Goal: Browse casually: Explore the website without a specific task or goal

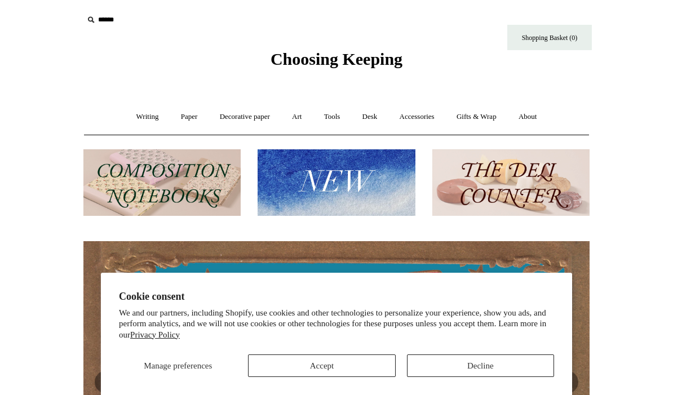
click at [313, 360] on button "Accept" at bounding box center [321, 366] width 147 height 23
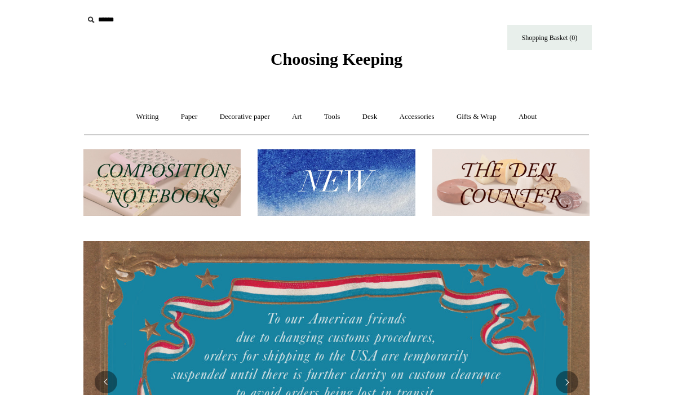
click at [142, 120] on link "Writing +" at bounding box center [147, 117] width 43 height 30
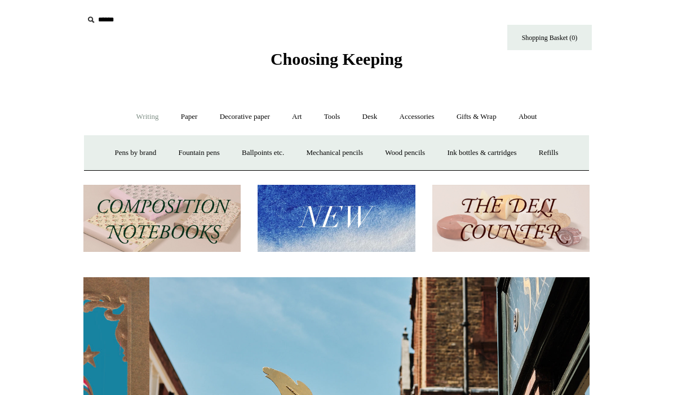
scroll to position [0, 506]
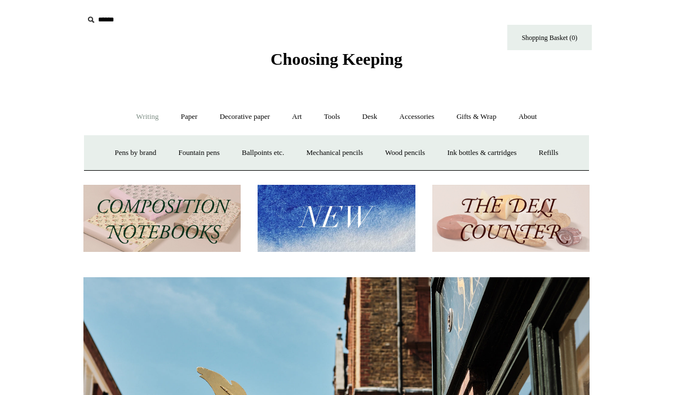
click at [425, 121] on link "Accessories +" at bounding box center [417, 117] width 55 height 30
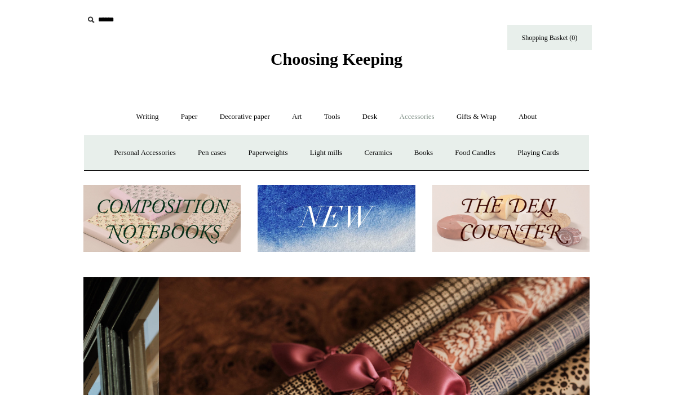
scroll to position [0, 1013]
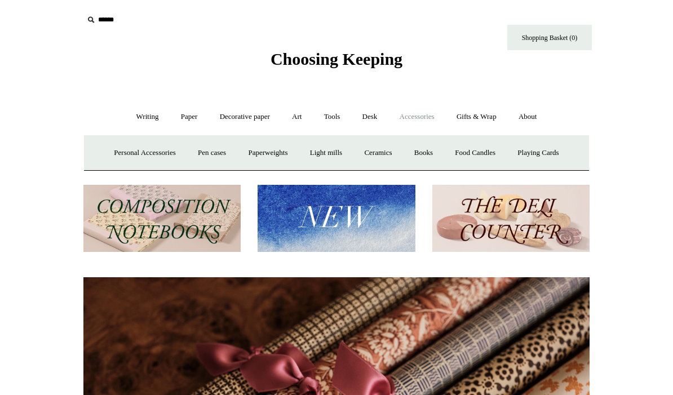
click at [302, 120] on link "Art +" at bounding box center [297, 117] width 30 height 30
click at [239, 114] on link "Decorative paper +" at bounding box center [245, 117] width 70 height 30
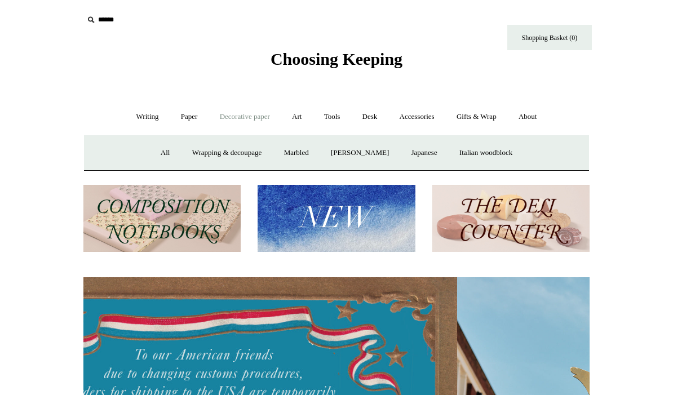
scroll to position [0, 0]
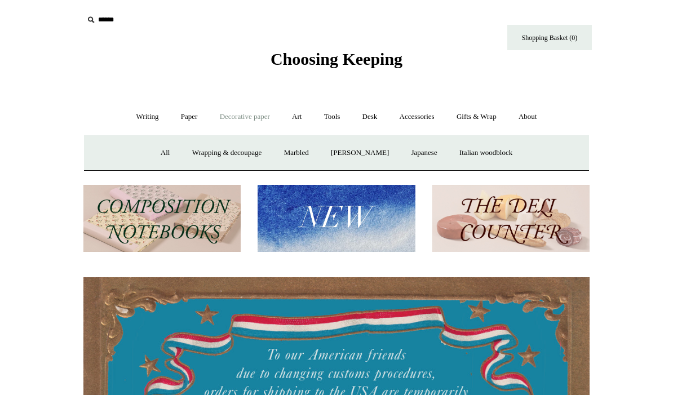
click at [188, 118] on link "Paper +" at bounding box center [189, 117] width 37 height 30
click at [167, 147] on link "Notebooks +" at bounding box center [179, 153] width 52 height 30
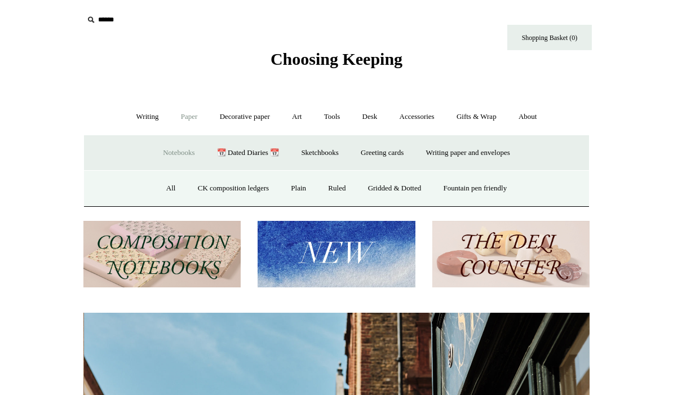
scroll to position [0, 506]
click at [164, 190] on link "All" at bounding box center [171, 189] width 30 height 30
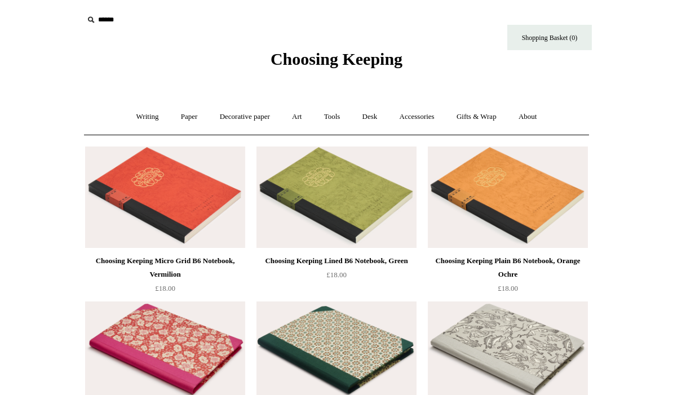
click at [105, 24] on input "text" at bounding box center [152, 20] width 139 height 21
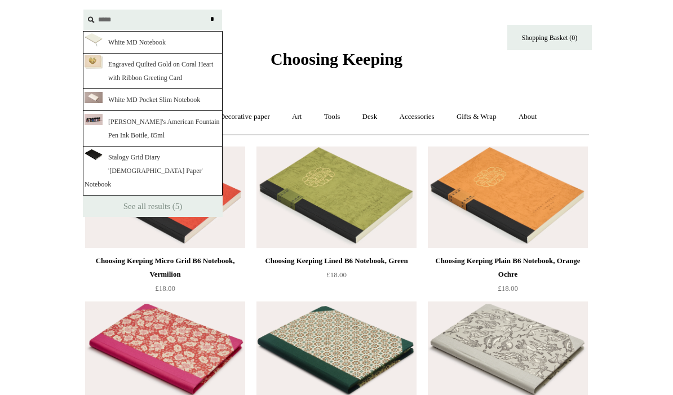
type input "*****"
click at [212, 19] on input "*" at bounding box center [211, 20] width 11 height 20
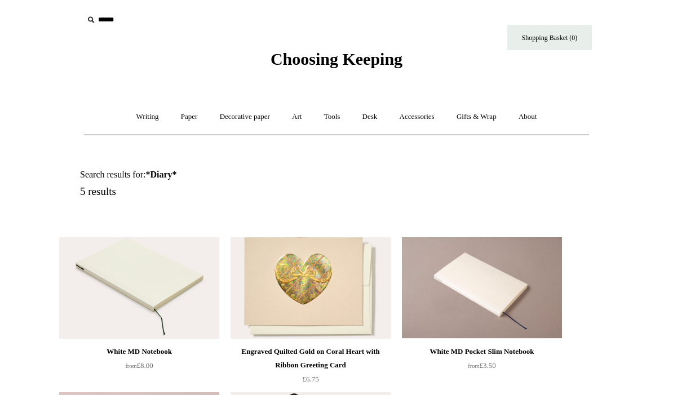
click at [188, 117] on link "Paper +" at bounding box center [189, 117] width 37 height 30
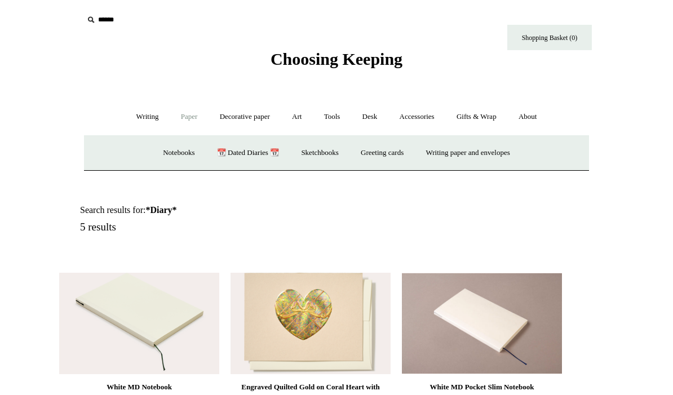
click at [323, 148] on link "Sketchbooks +" at bounding box center [320, 153] width 58 height 30
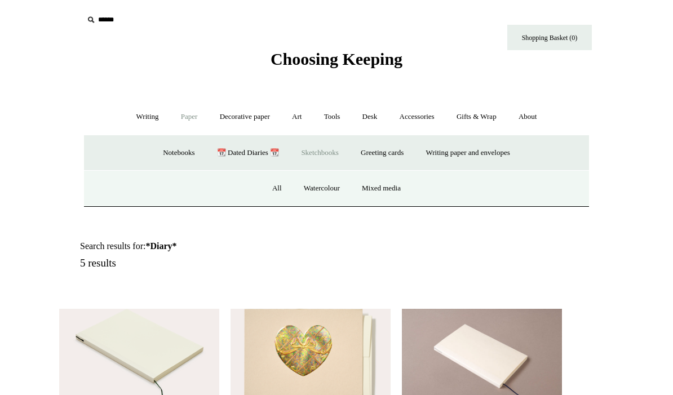
click at [237, 147] on link "📆 Dated Diaries 📆" at bounding box center [248, 153] width 82 height 30
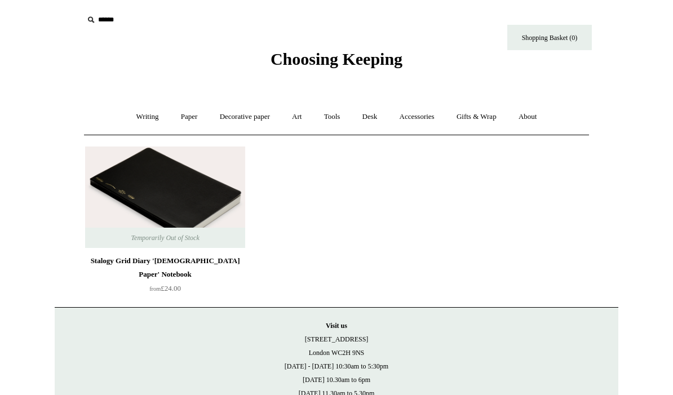
click at [179, 120] on link "Paper +" at bounding box center [189, 117] width 37 height 30
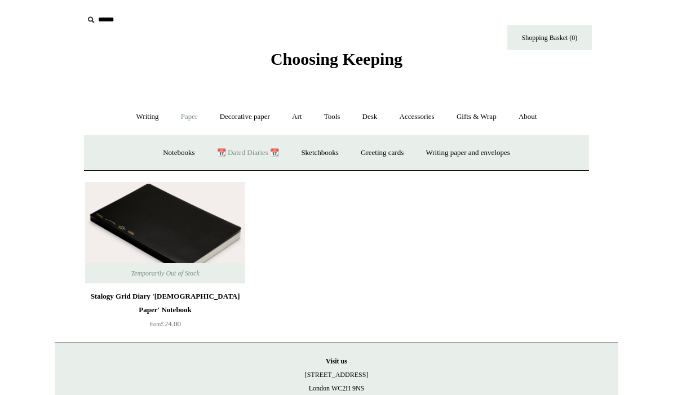
click at [322, 153] on link "Sketchbooks +" at bounding box center [320, 153] width 58 height 30
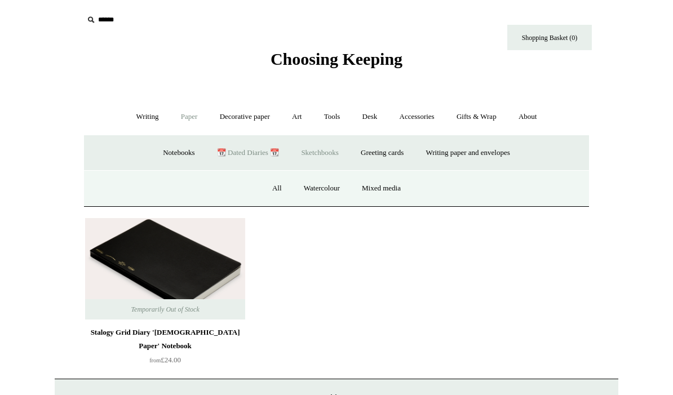
click at [276, 188] on link "All" at bounding box center [277, 189] width 30 height 30
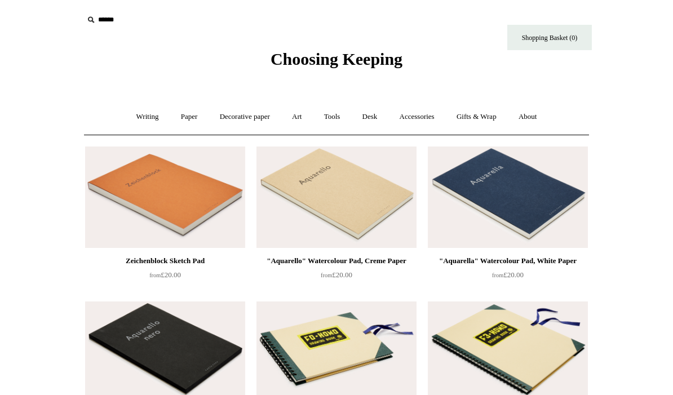
click at [338, 117] on link "Tools +" at bounding box center [332, 117] width 37 height 30
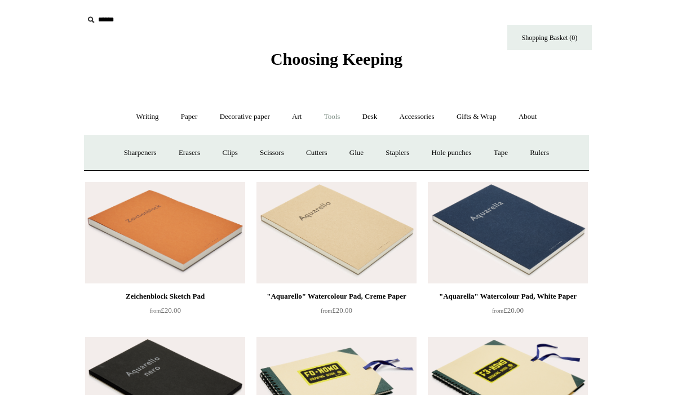
click at [301, 114] on link "Art +" at bounding box center [297, 117] width 30 height 30
click at [490, 112] on link "Gifts & Wrap +" at bounding box center [477, 117] width 60 height 30
click at [466, 152] on link "Stickers" at bounding box center [454, 153] width 44 height 30
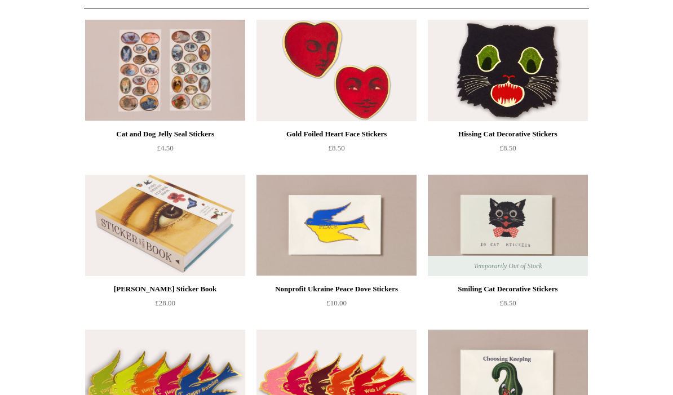
scroll to position [127, 0]
click at [165, 222] on img at bounding box center [165, 225] width 160 height 101
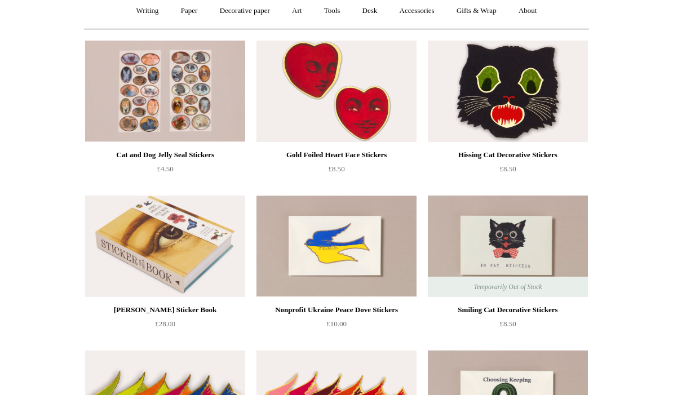
scroll to position [108, 0]
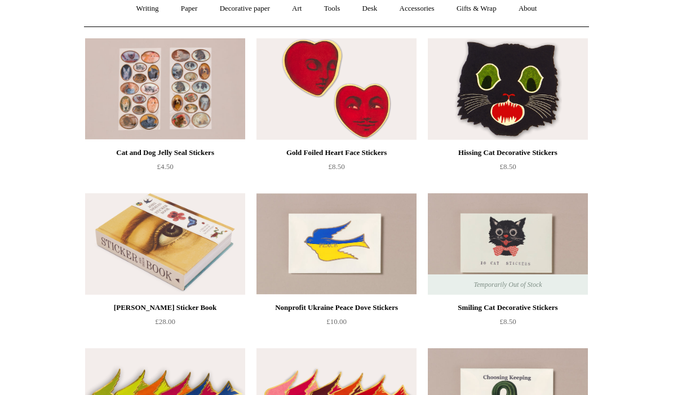
click at [188, 273] on img at bounding box center [165, 244] width 160 height 101
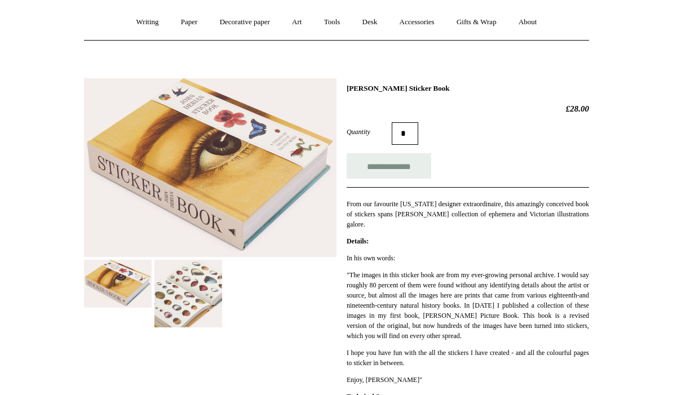
scroll to position [101, 0]
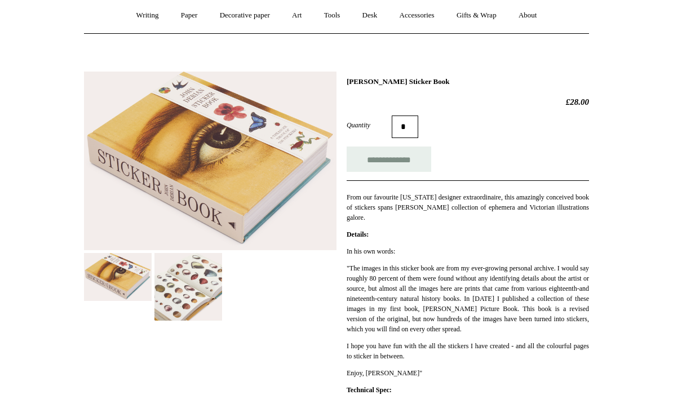
click at [196, 293] on img at bounding box center [188, 287] width 68 height 68
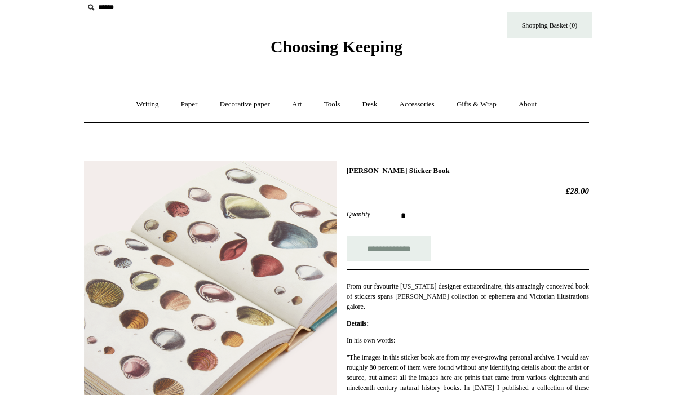
scroll to position [0, 0]
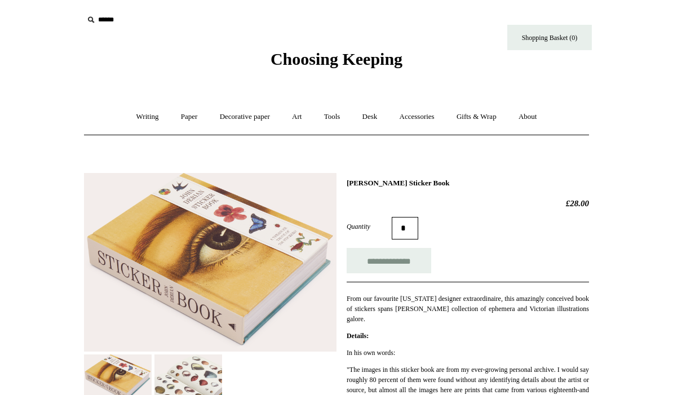
click at [426, 119] on link "Accessories +" at bounding box center [417, 117] width 55 height 30
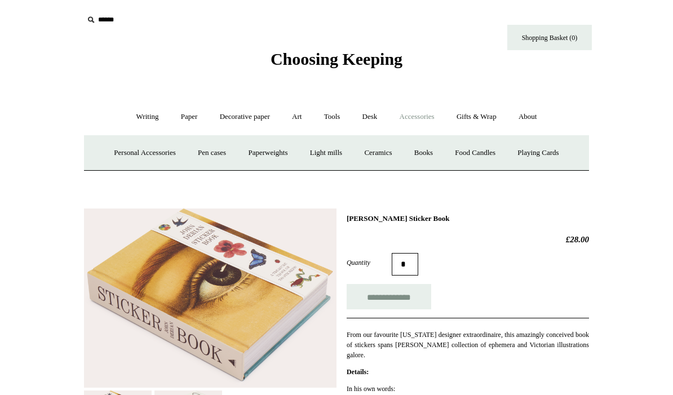
click at [430, 154] on link "Books" at bounding box center [423, 153] width 39 height 30
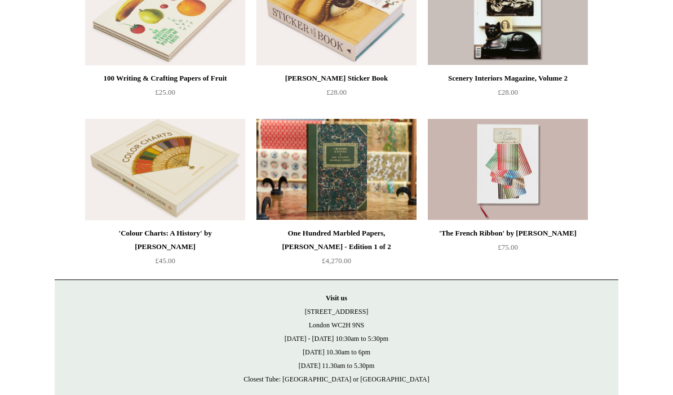
scroll to position [183, 0]
click at [160, 45] on img at bounding box center [165, 14] width 160 height 101
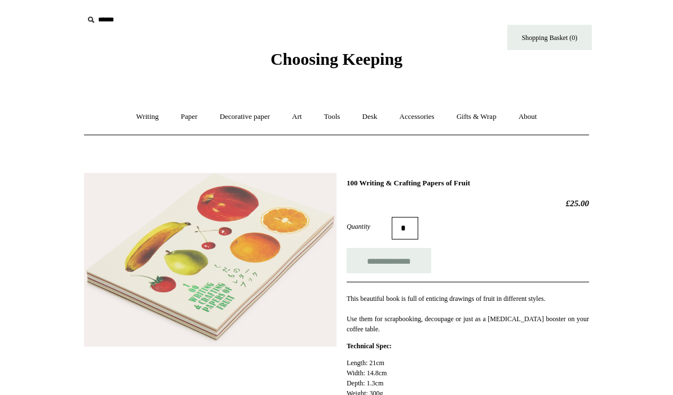
click at [423, 122] on link "Accessories +" at bounding box center [417, 117] width 55 height 30
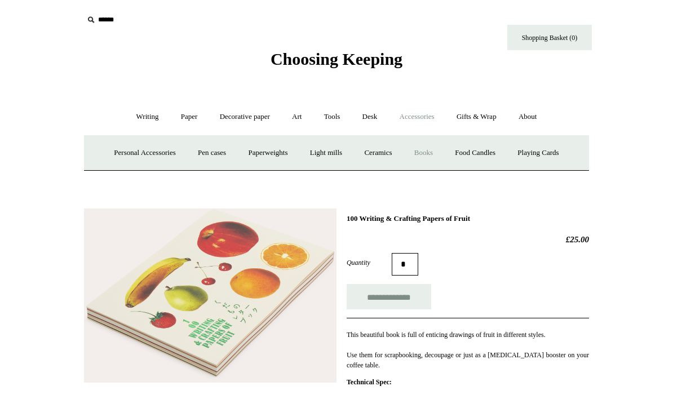
click at [123, 161] on link "Personal Accessories +" at bounding box center [145, 153] width 82 height 30
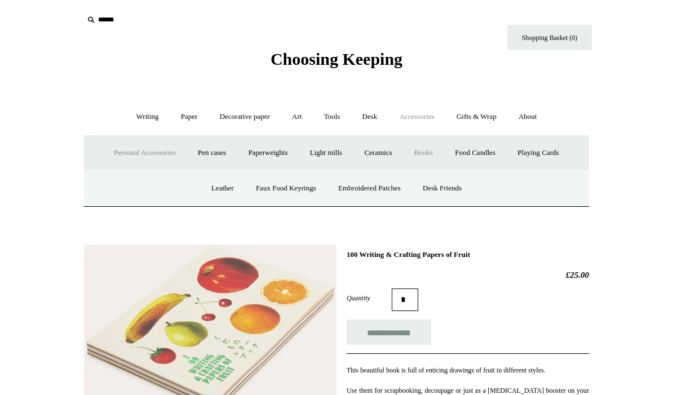
click at [285, 187] on link "Faux Food Keyrings" at bounding box center [286, 189] width 81 height 30
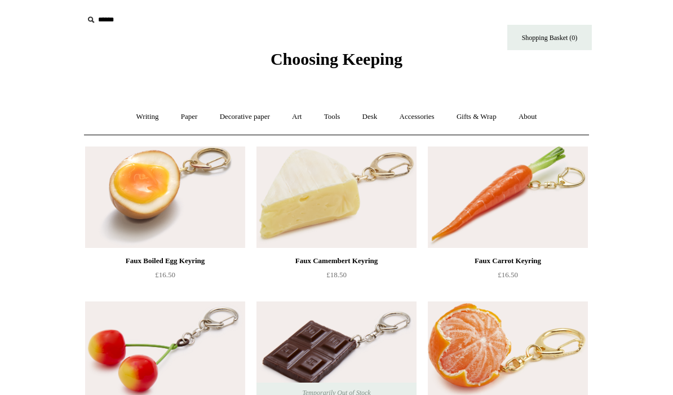
click at [421, 120] on link "Accessories +" at bounding box center [417, 117] width 55 height 30
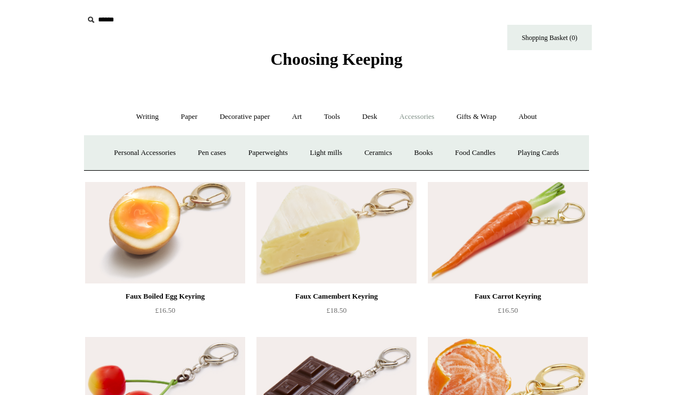
click at [483, 156] on link "Food Candles" at bounding box center [475, 153] width 61 height 30
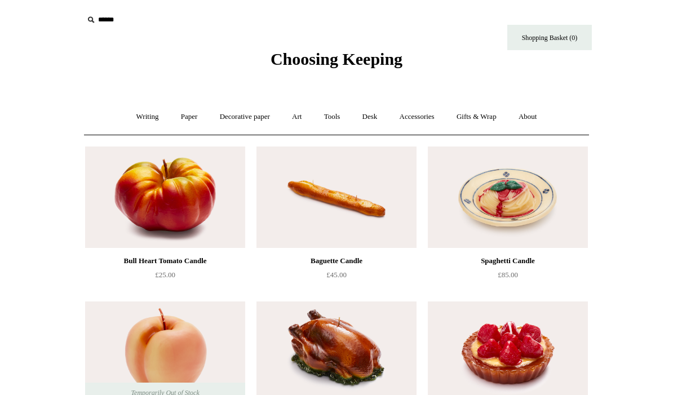
click at [480, 117] on link "Gifts & Wrap +" at bounding box center [477, 117] width 60 height 30
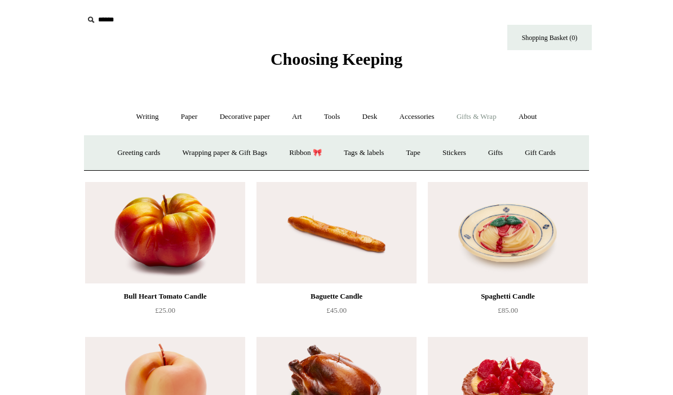
click at [355, 156] on link "Tags & labels" at bounding box center [364, 153] width 60 height 30
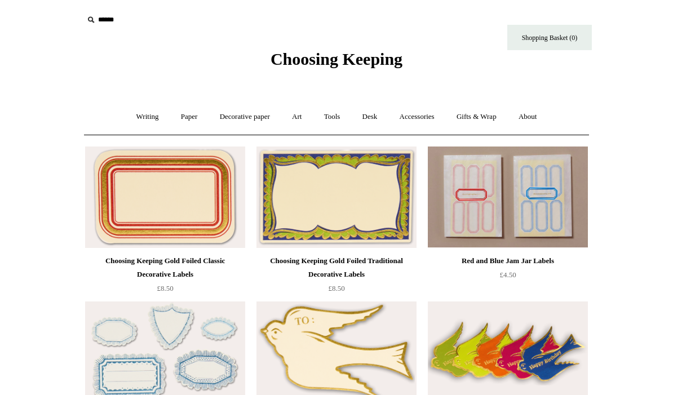
click at [476, 120] on link "Gifts & Wrap +" at bounding box center [477, 117] width 60 height 30
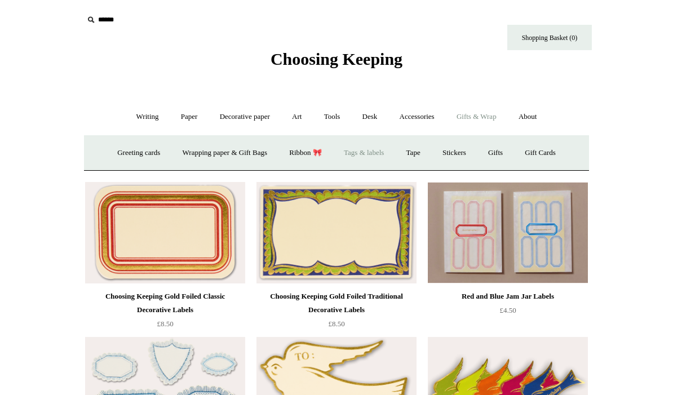
click at [505, 148] on link "Gifts +" at bounding box center [495, 153] width 35 height 30
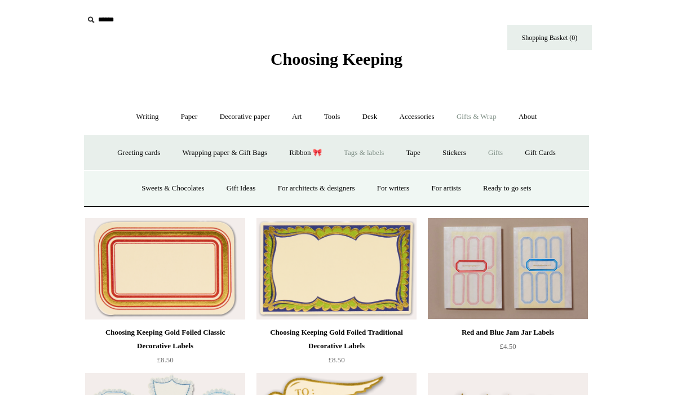
click at [526, 183] on link "Ready to go sets" at bounding box center [507, 189] width 69 height 30
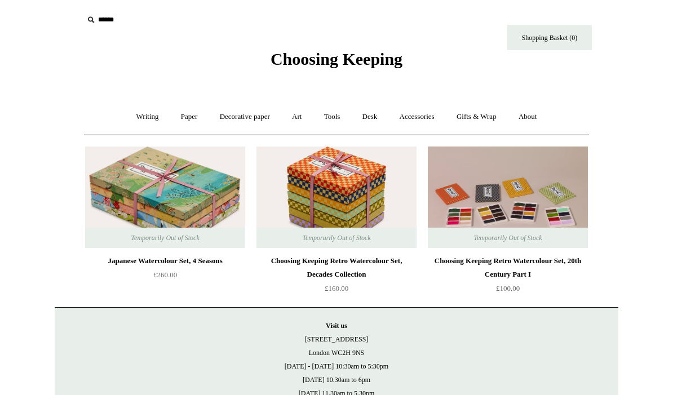
click at [484, 119] on link "Gifts & Wrap +" at bounding box center [477, 117] width 60 height 30
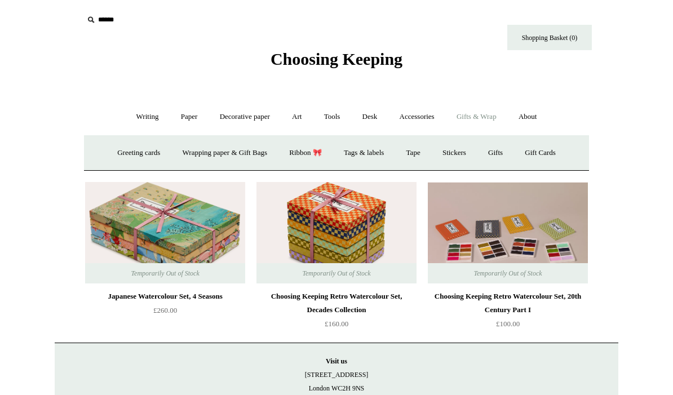
click at [507, 151] on link "Gifts +" at bounding box center [495, 153] width 35 height 30
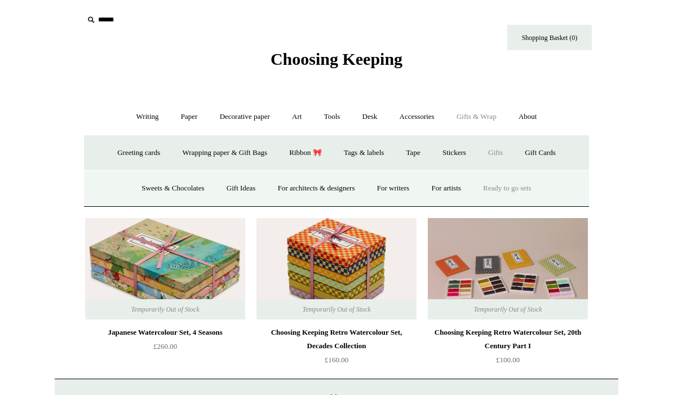
click at [159, 186] on link "Sweets & Chocolates" at bounding box center [172, 189] width 83 height 30
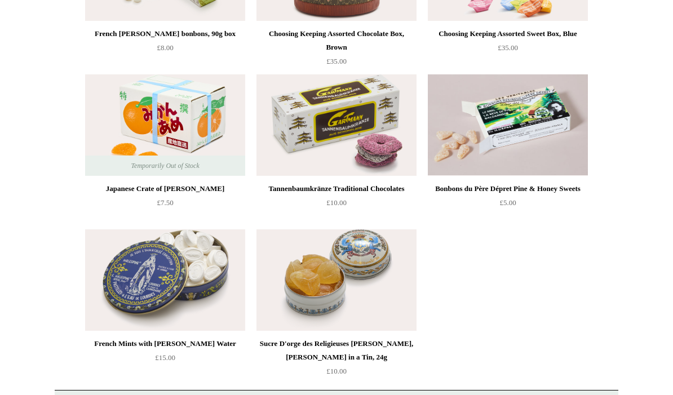
scroll to position [227, 0]
click at [343, 288] on img at bounding box center [337, 279] width 160 height 101
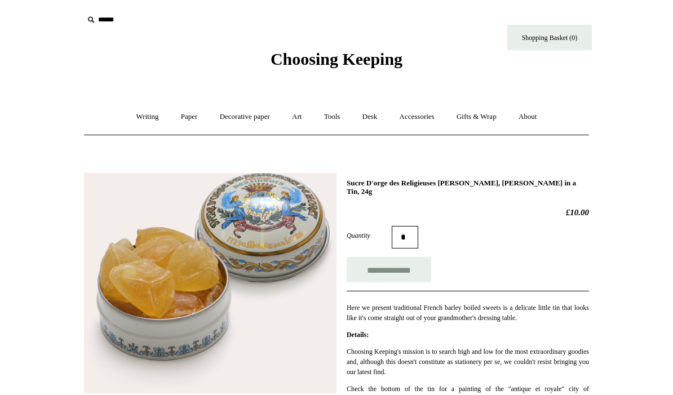
click at [399, 271] on input "**********" at bounding box center [389, 269] width 85 height 25
click at [482, 118] on link "Gifts & Wrap +" at bounding box center [477, 117] width 60 height 30
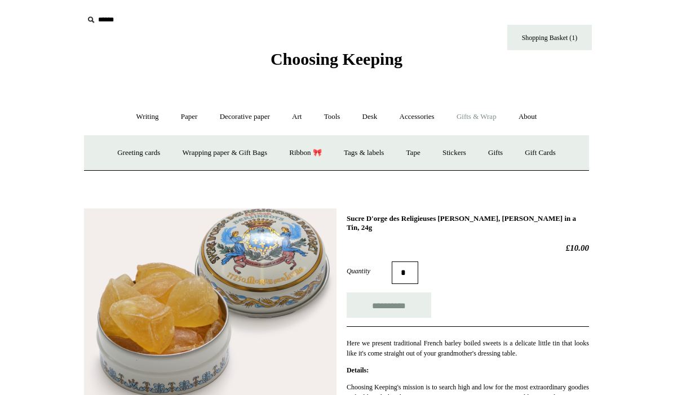
type input "**********"
click at [456, 162] on link "Stickers" at bounding box center [454, 153] width 44 height 30
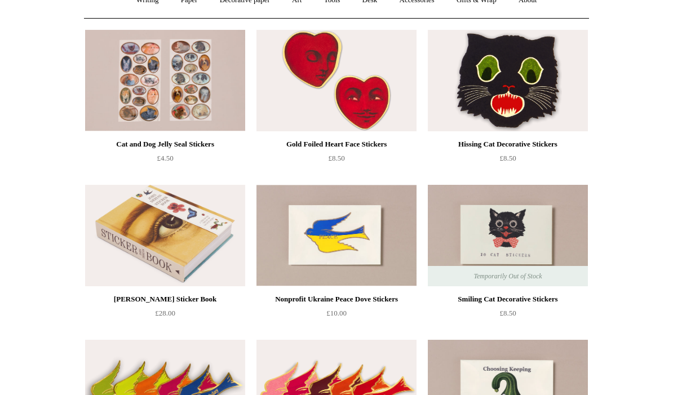
scroll to position [148, 0]
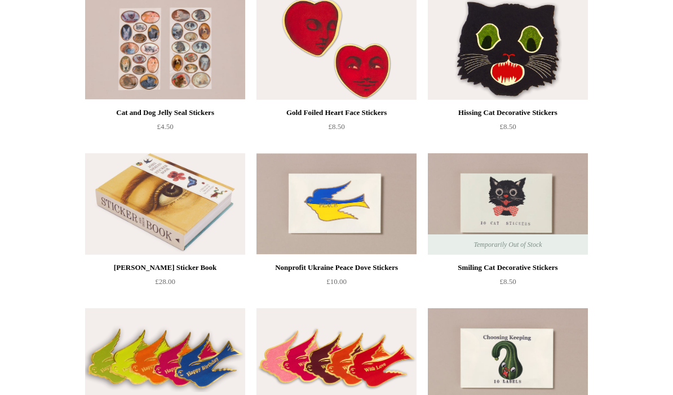
click at [164, 218] on img at bounding box center [165, 203] width 160 height 101
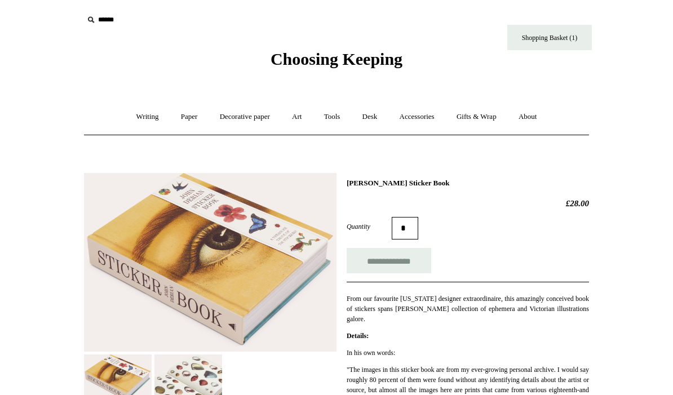
click at [400, 263] on input "**********" at bounding box center [389, 260] width 85 height 25
type input "**********"
click at [483, 112] on link "Gifts & Wrap +" at bounding box center [477, 117] width 60 height 30
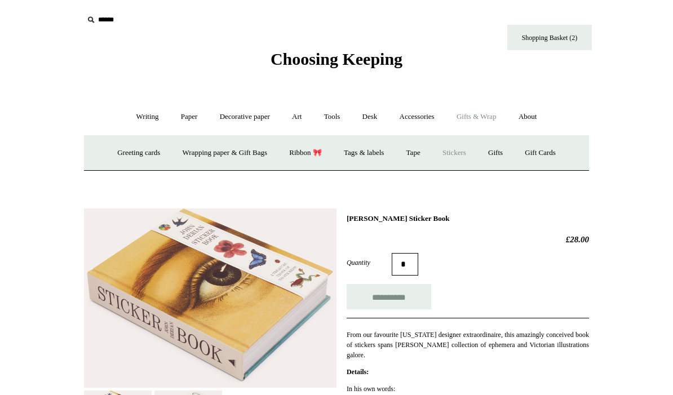
click at [233, 151] on link "Wrapping paper & Gift Bags" at bounding box center [225, 153] width 105 height 30
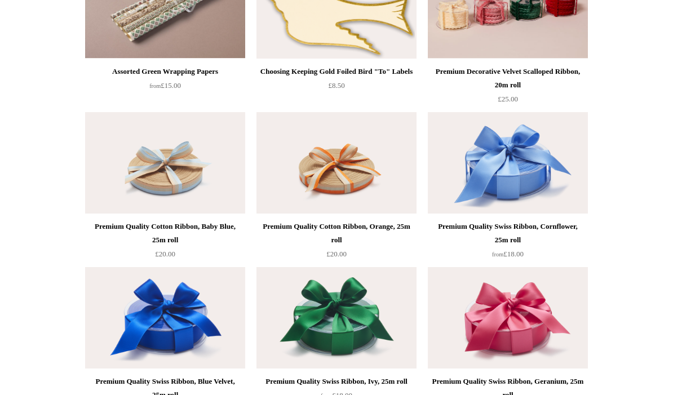
scroll to position [1430, 0]
click at [341, 229] on div "Premium Quality Cotton Ribbon, Orange, 25m roll" at bounding box center [336, 233] width 154 height 27
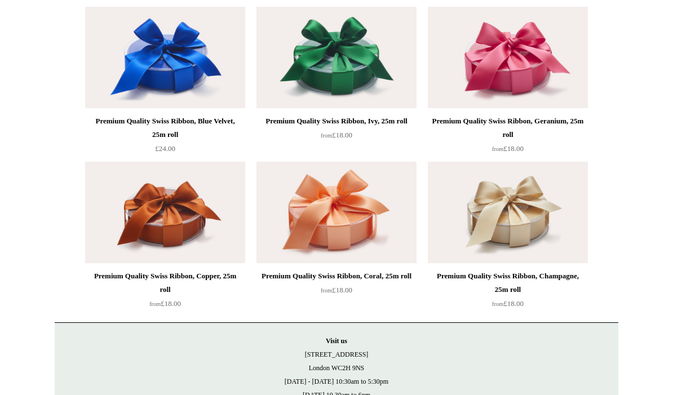
scroll to position [1690, 0]
click at [182, 275] on div "Premium Quality Swiss Ribbon, Copper, 25m roll" at bounding box center [165, 283] width 154 height 27
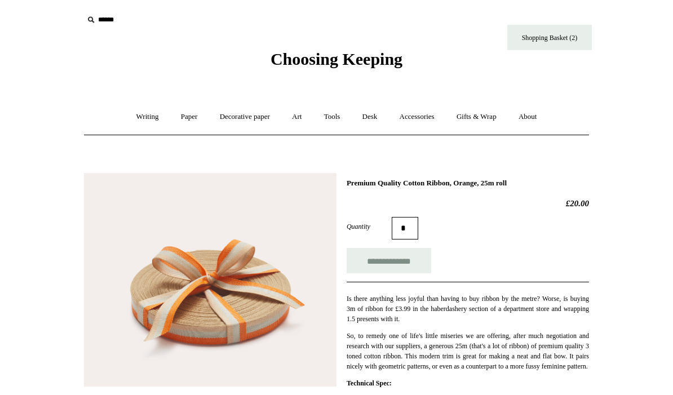
click at [408, 261] on input "**********" at bounding box center [389, 260] width 85 height 25
type input "**********"
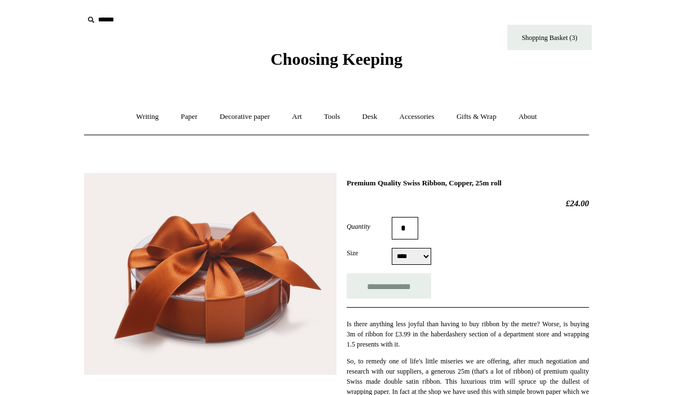
click at [426, 261] on select "**** ****" at bounding box center [411, 256] width 39 height 17
click at [410, 293] on input "**********" at bounding box center [389, 285] width 85 height 25
click at [478, 117] on link "Gifts & Wrap +" at bounding box center [477, 117] width 60 height 30
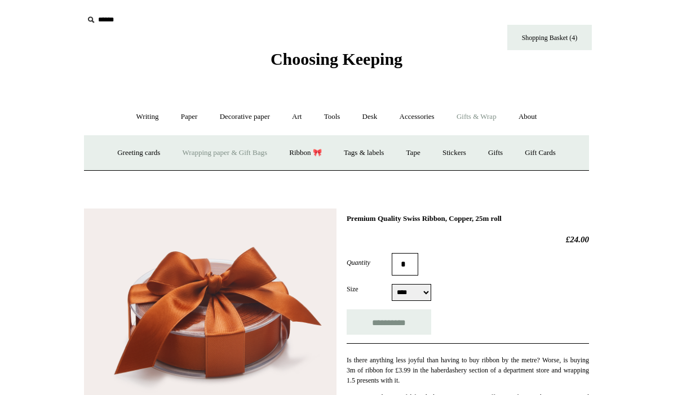
type input "**********"
click at [213, 155] on link "Wrapping paper & Gift Bags" at bounding box center [225, 153] width 105 height 30
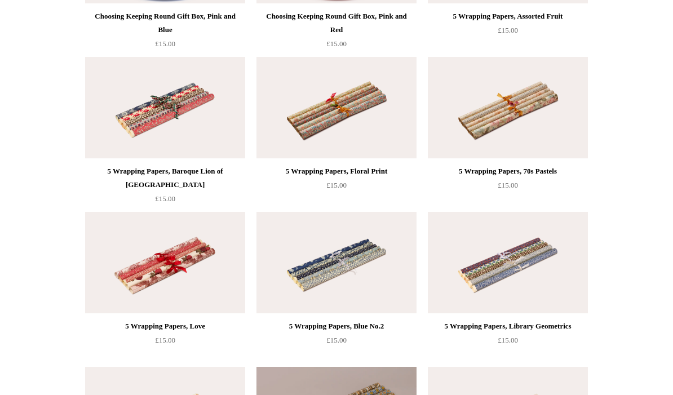
scroll to position [555, 0]
click at [197, 332] on div "5 Wrapping Papers, Love" at bounding box center [165, 327] width 154 height 14
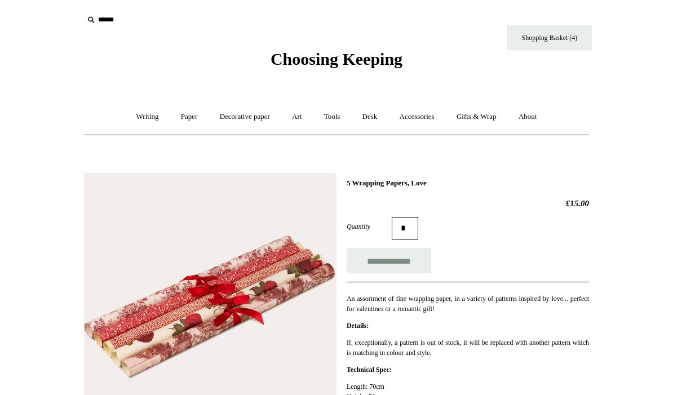
click at [401, 271] on input "**********" at bounding box center [389, 260] width 85 height 25
click at [483, 120] on link "Gifts & Wrap +" at bounding box center [477, 117] width 60 height 30
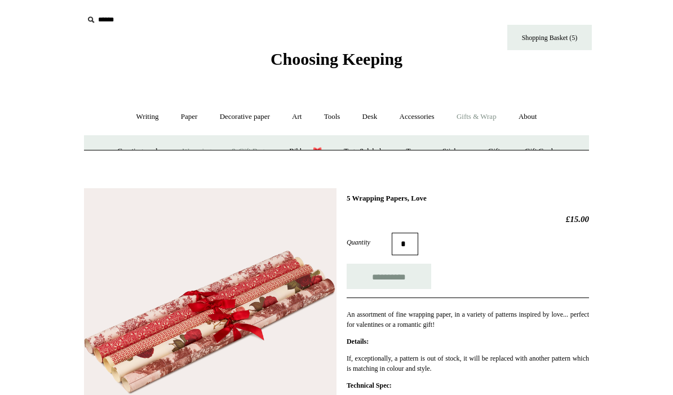
type input "**********"
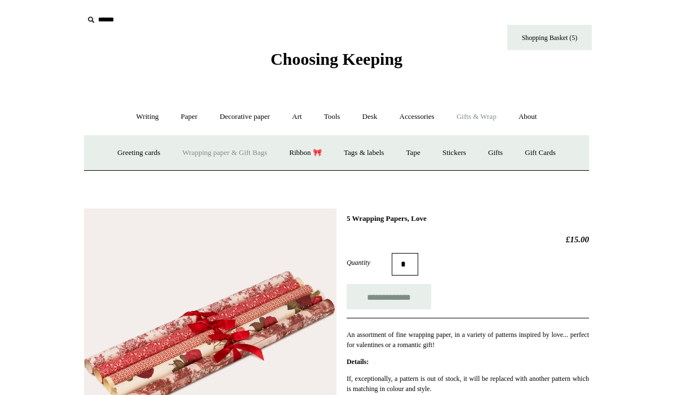
click at [228, 154] on link "Wrapping paper & Gift Bags" at bounding box center [225, 153] width 105 height 30
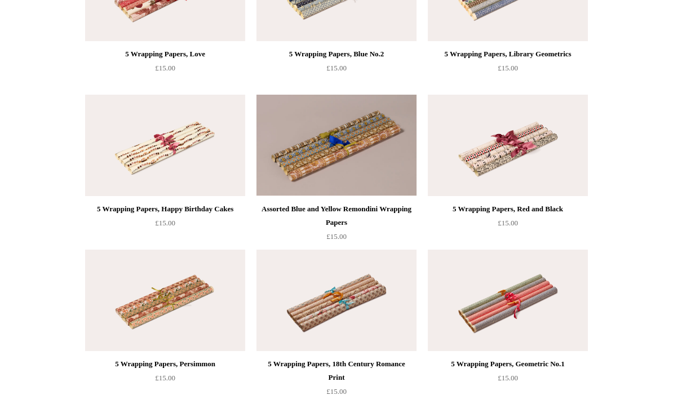
scroll to position [827, 0]
click at [515, 208] on div "5 Wrapping Papers, Red and Black" at bounding box center [508, 209] width 154 height 14
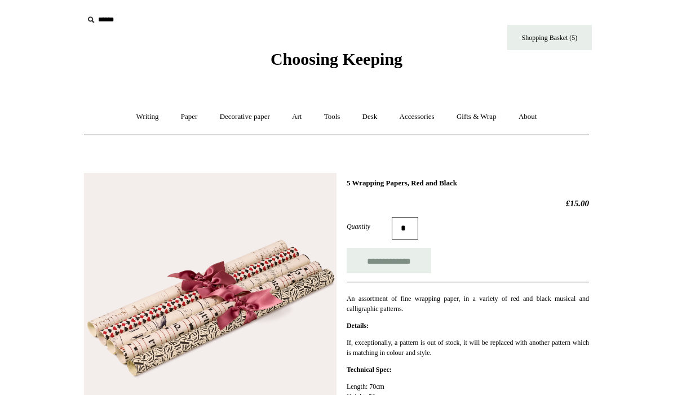
click at [390, 269] on input "**********" at bounding box center [389, 260] width 85 height 25
click at [479, 114] on link "Gifts & Wrap +" at bounding box center [477, 117] width 60 height 30
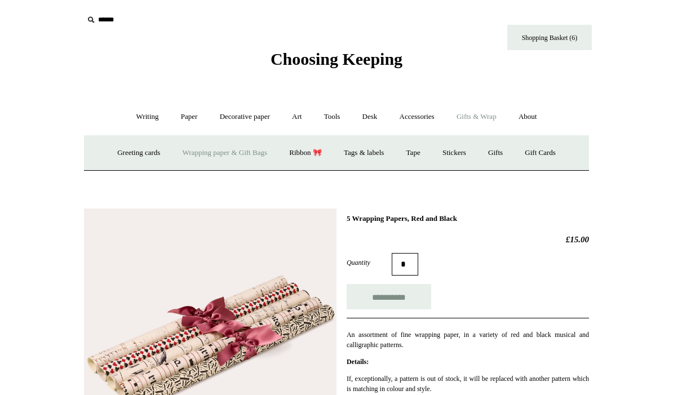
type input "**********"
click at [419, 145] on link "Tape" at bounding box center [413, 153] width 34 height 30
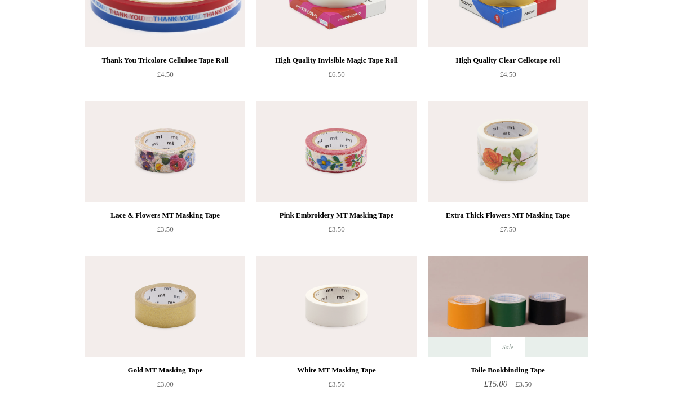
scroll to position [198, 0]
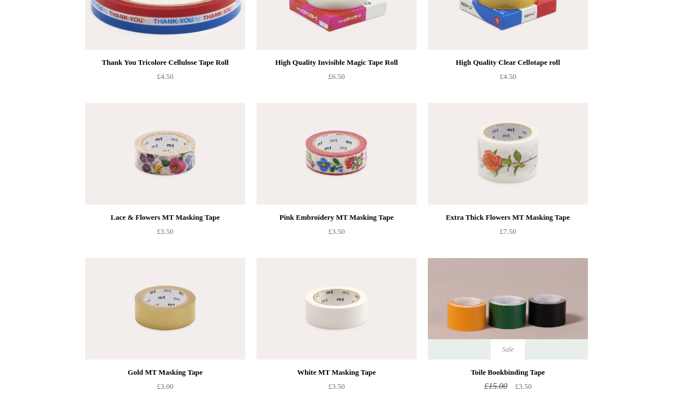
click at [181, 170] on img at bounding box center [165, 154] width 160 height 101
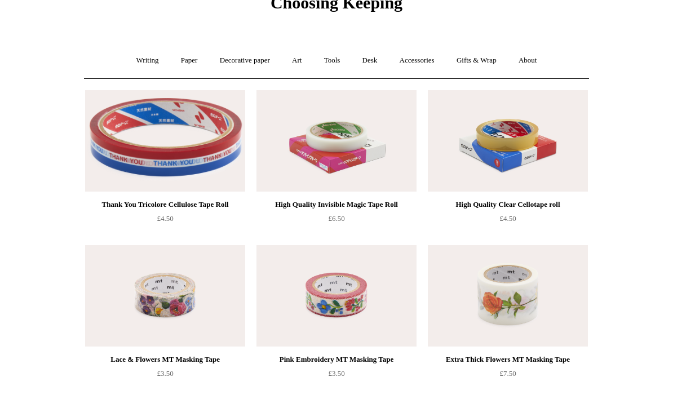
scroll to position [55, 0]
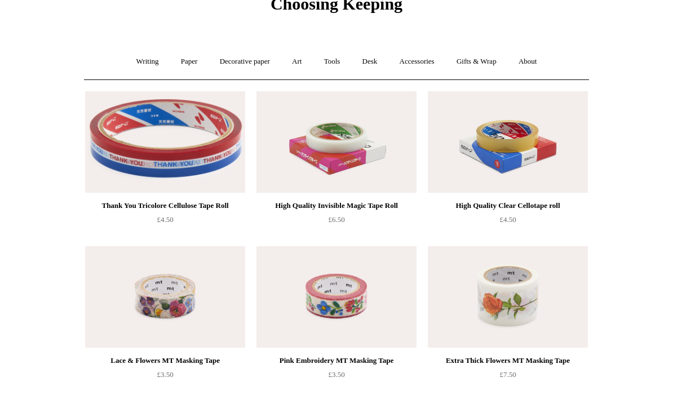
click at [342, 130] on img at bounding box center [337, 141] width 160 height 101
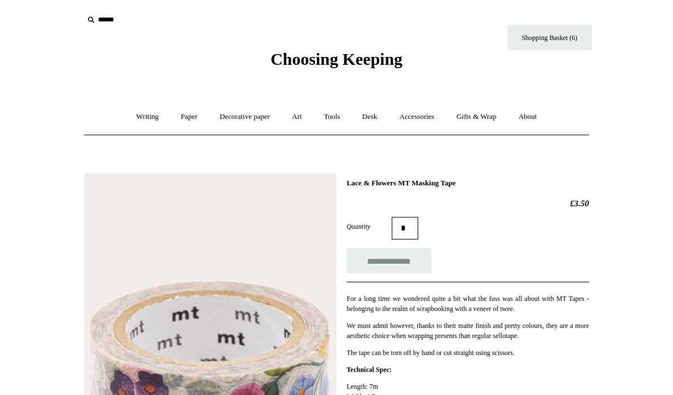
click at [387, 262] on input "**********" at bounding box center [389, 260] width 85 height 25
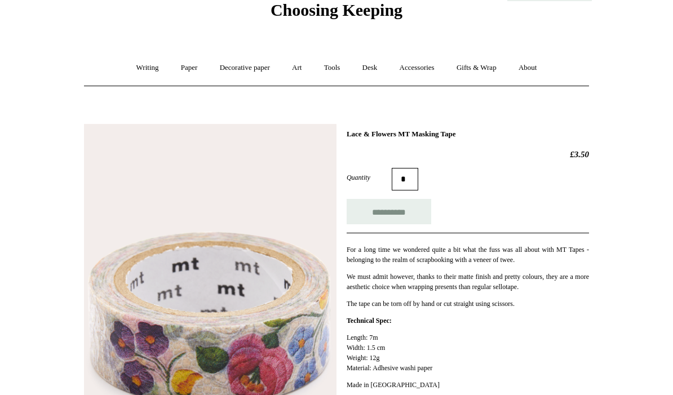
type input "**********"
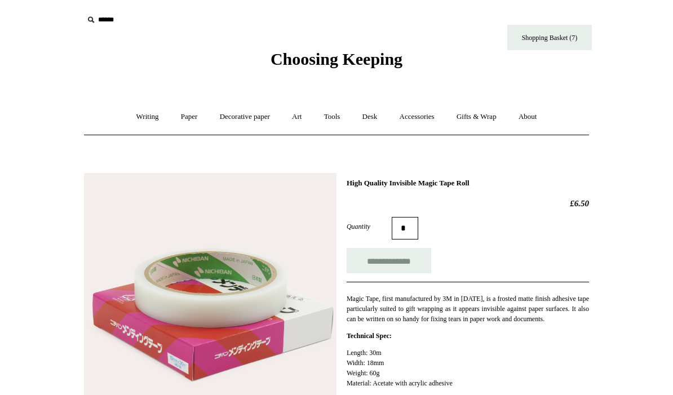
click at [399, 262] on input "**********" at bounding box center [389, 260] width 85 height 25
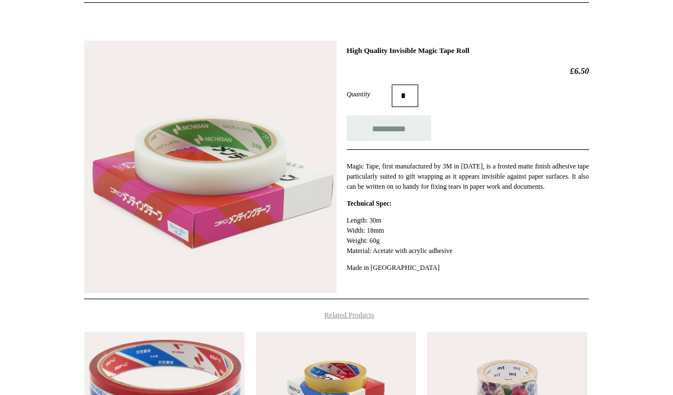
type input "**********"
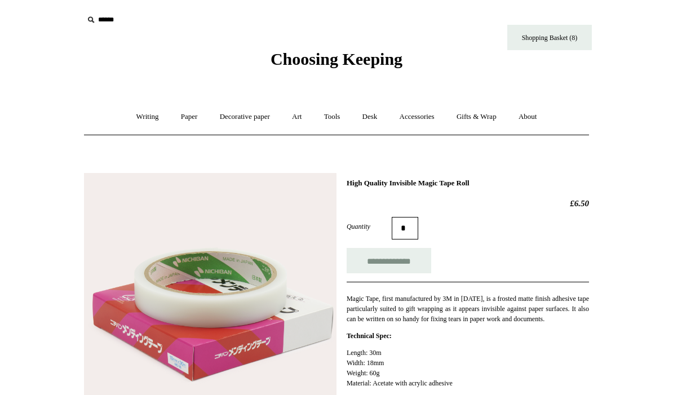
click at [484, 122] on link "Gifts & Wrap +" at bounding box center [477, 117] width 60 height 30
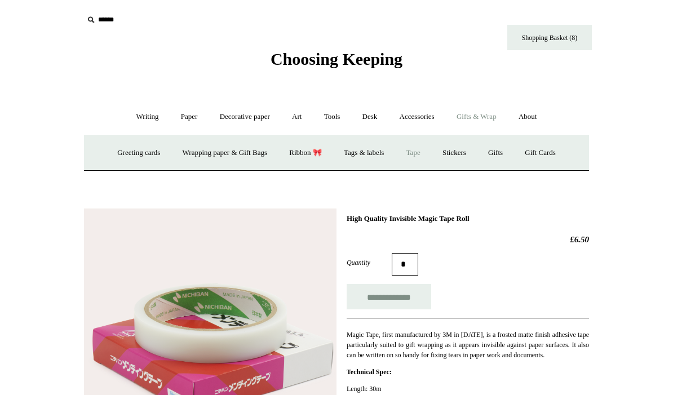
click at [360, 151] on link "Tags & labels" at bounding box center [364, 153] width 60 height 30
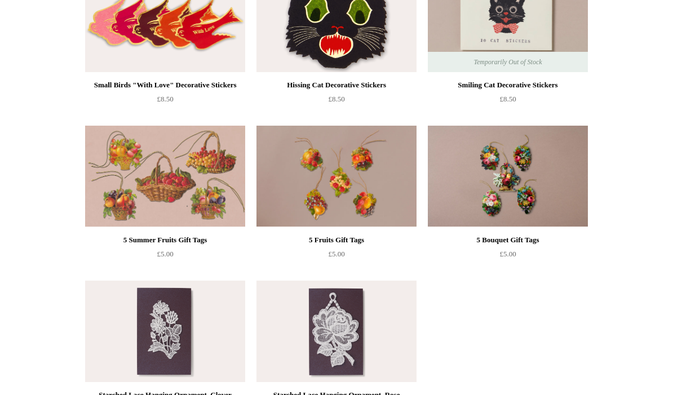
scroll to position [486, 0]
click at [527, 186] on img at bounding box center [508, 176] width 160 height 101
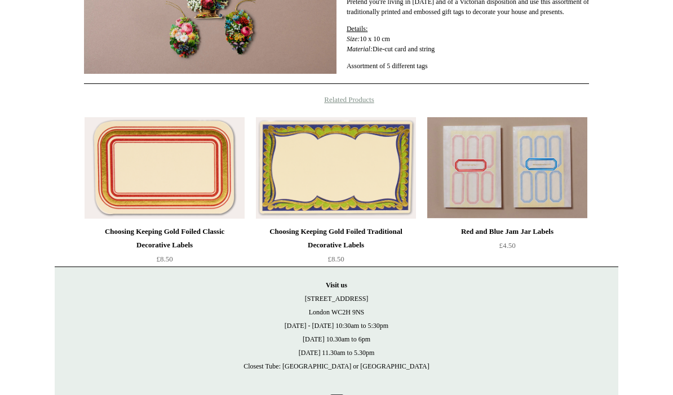
click at [530, 185] on img at bounding box center [507, 168] width 160 height 101
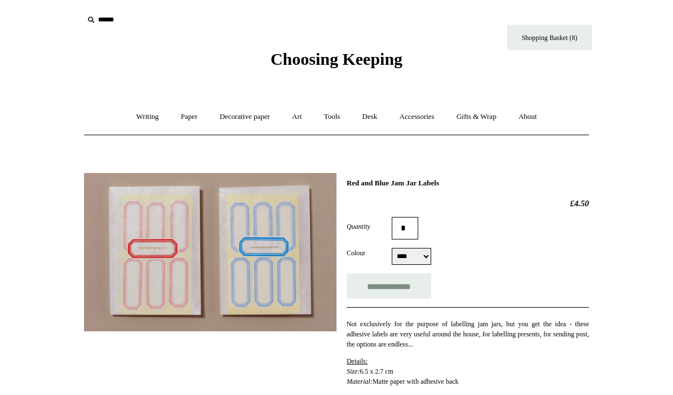
select select "****"
click at [374, 117] on link "Desk +" at bounding box center [370, 117] width 36 height 30
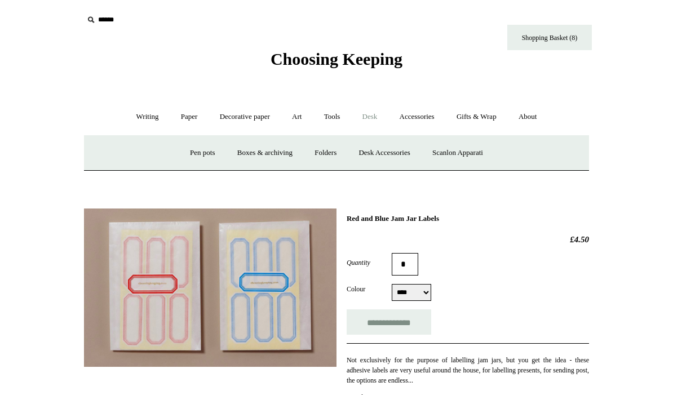
click at [384, 153] on link "Desk Accessories" at bounding box center [384, 153] width 72 height 30
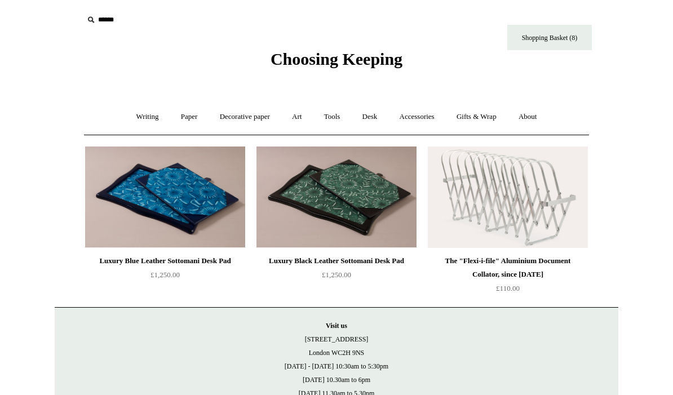
click at [375, 120] on link "Desk +" at bounding box center [370, 117] width 36 height 30
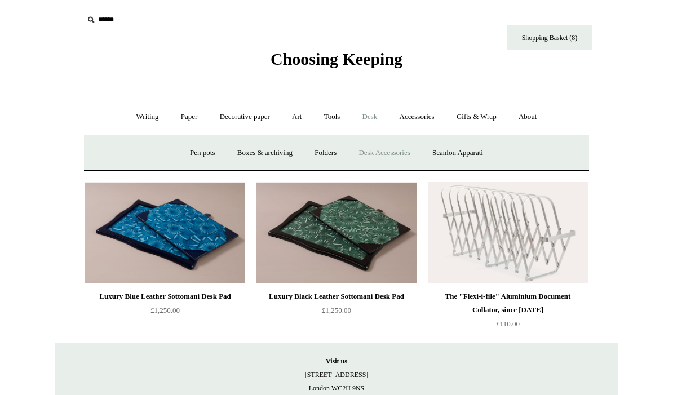
click at [325, 144] on link "Folders" at bounding box center [325, 153] width 42 height 30
